Goal: Task Accomplishment & Management: Use online tool/utility

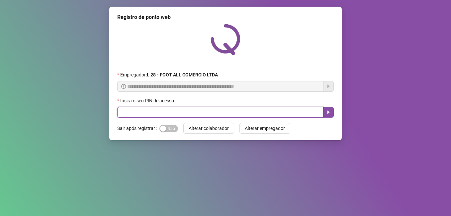
click at [181, 109] on input "text" at bounding box center [220, 112] width 206 height 11
type input "*****"
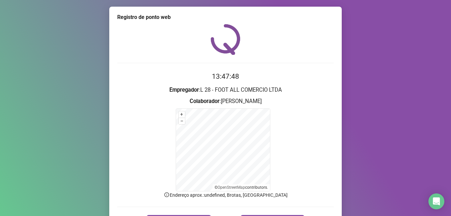
scroll to position [42, 0]
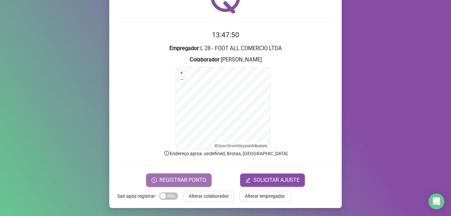
click at [188, 179] on span "REGISTRAR PONTO" at bounding box center [182, 180] width 47 height 8
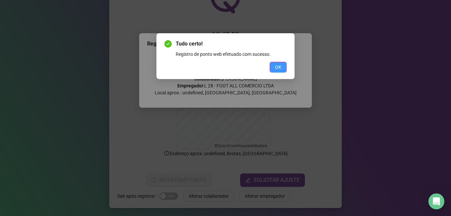
click at [275, 65] on button "OK" at bounding box center [278, 67] width 17 height 11
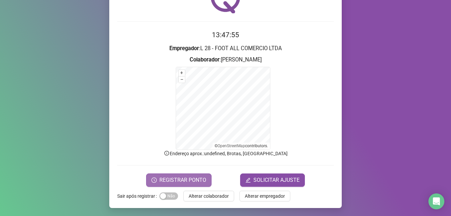
click at [165, 179] on span "REGISTRAR PONTO" at bounding box center [182, 180] width 47 height 8
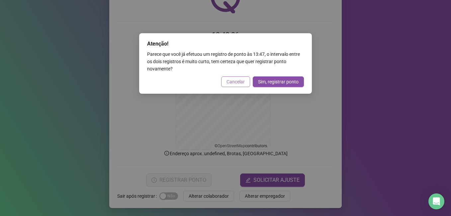
click at [225, 82] on button "Cancelar" at bounding box center [235, 81] width 29 height 11
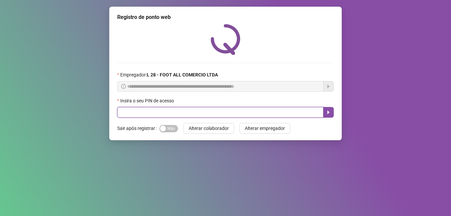
click at [155, 114] on input "text" at bounding box center [220, 112] width 206 height 11
type input "*****"
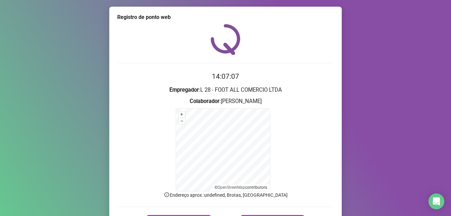
scroll to position [42, 0]
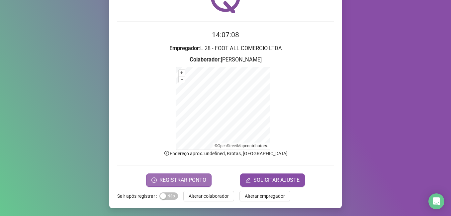
click at [167, 181] on span "REGISTRAR PONTO" at bounding box center [182, 180] width 47 height 8
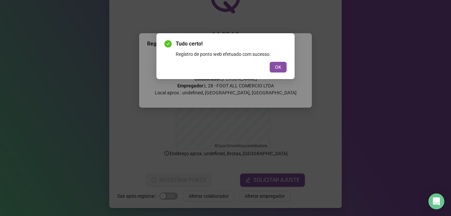
click at [277, 65] on span "OK" at bounding box center [278, 66] width 6 height 7
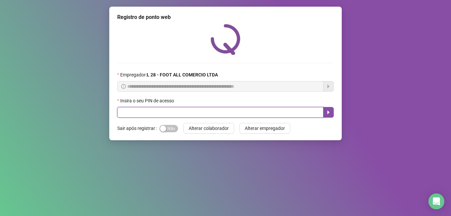
click at [180, 114] on input "text" at bounding box center [220, 112] width 206 height 11
type input "*****"
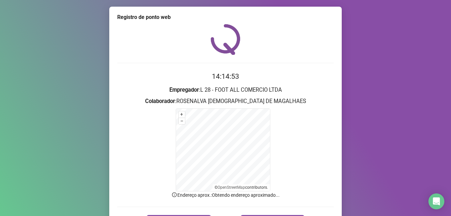
scroll to position [42, 0]
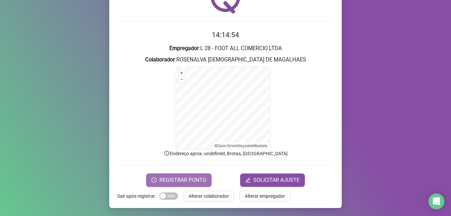
click at [194, 181] on span "REGISTRAR PONTO" at bounding box center [182, 180] width 47 height 8
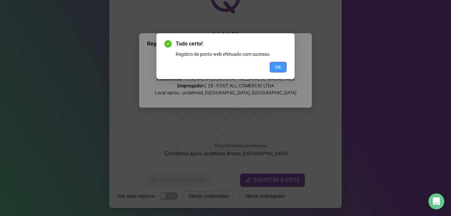
click at [281, 70] on span "OK" at bounding box center [278, 66] width 6 height 7
